Goal: Find specific page/section: Find specific page/section

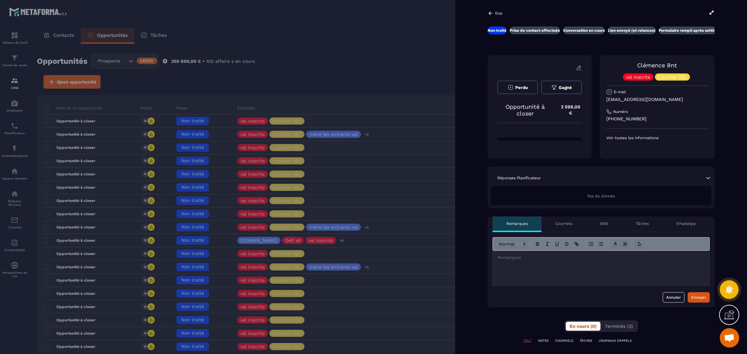
click at [712, 14] on icon at bounding box center [711, 13] width 6 height 6
click at [92, 152] on div at bounding box center [373, 177] width 747 height 354
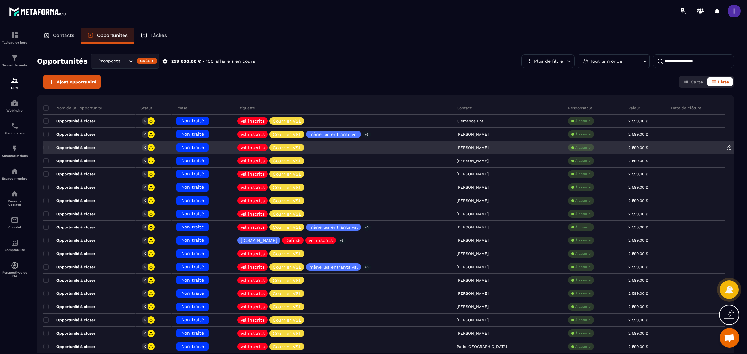
click at [86, 150] on div "Opportunité à closer" at bounding box center [89, 148] width 92 height 13
